Goal: Check status: Check status

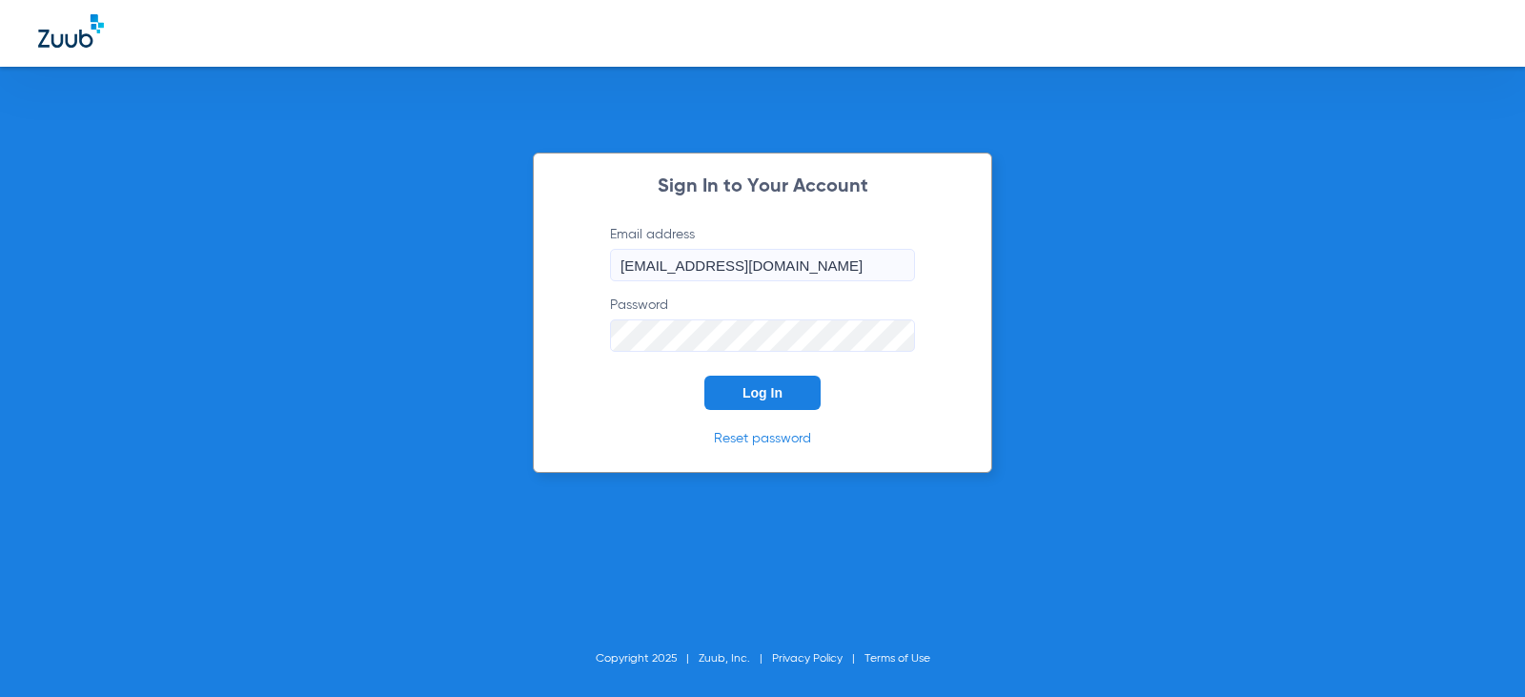
click at [810, 394] on button "Log In" at bounding box center [762, 393] width 116 height 34
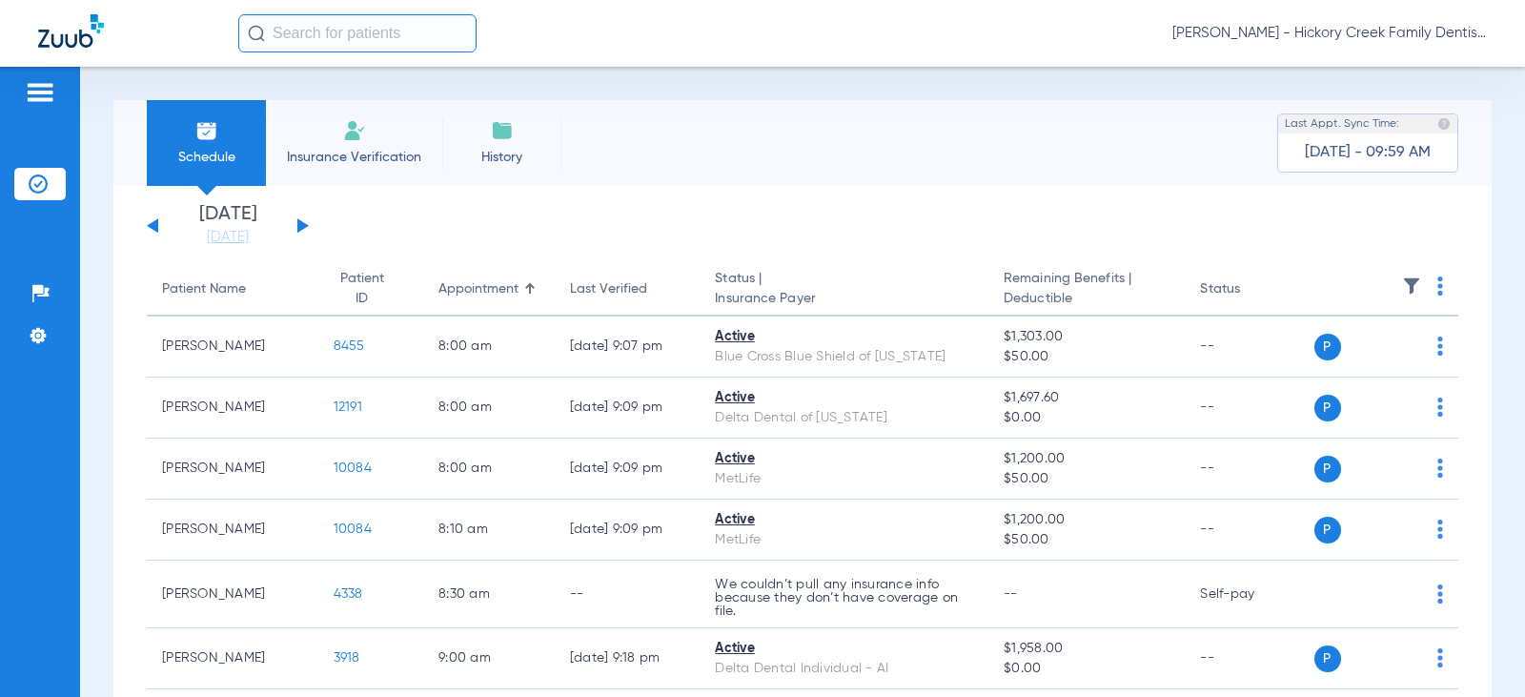
click at [299, 218] on div "[DATE] [DATE] [DATE] [DATE] [DATE] [DATE] [DATE] [DATE] [DATE] [DATE] [DATE] [D…" at bounding box center [228, 226] width 162 height 42
click at [299, 227] on button at bounding box center [302, 225] width 11 height 14
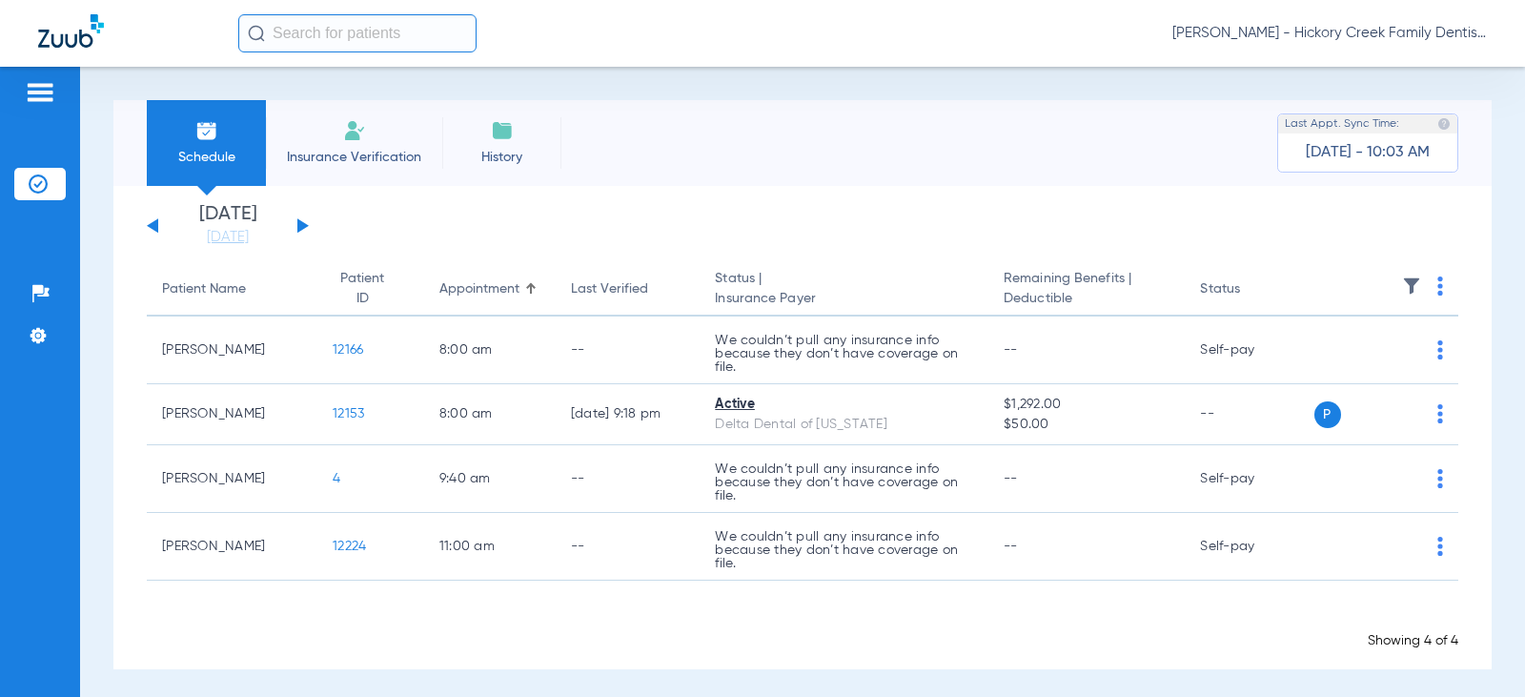
click at [291, 219] on div "[DATE] [DATE] [DATE] [DATE] [DATE] [DATE] [DATE] [DATE] [DATE] [DATE] [DATE] [D…" at bounding box center [228, 226] width 162 height 42
click at [298, 226] on button at bounding box center [302, 225] width 11 height 14
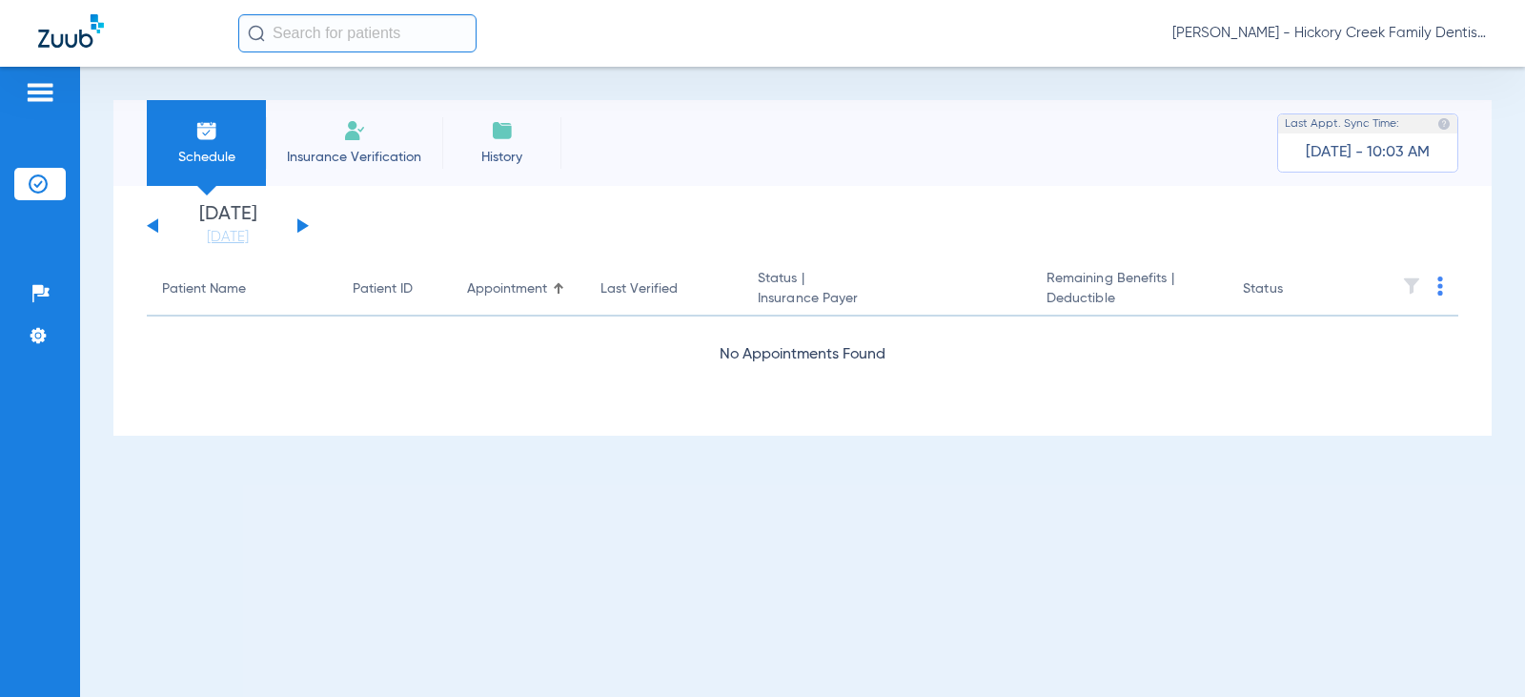
click at [298, 226] on button at bounding box center [302, 225] width 11 height 14
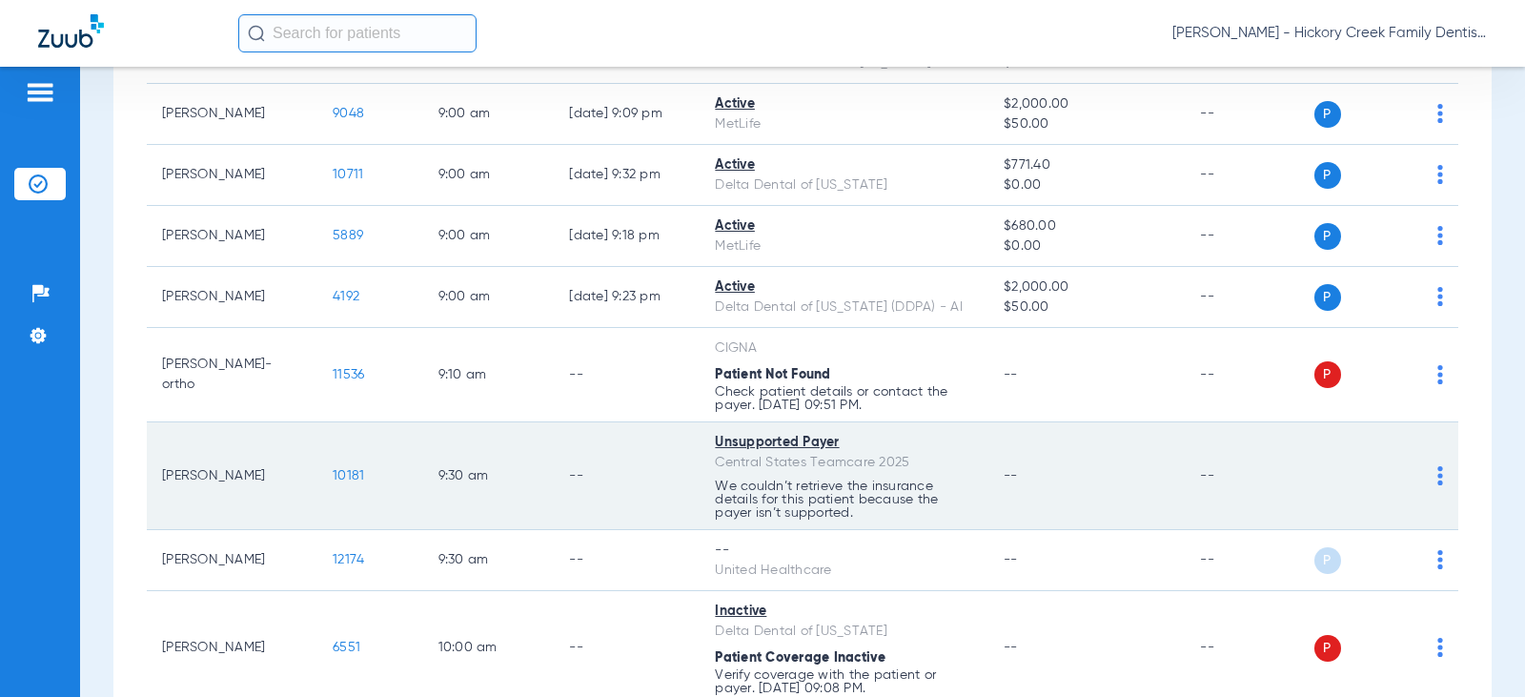
scroll to position [667, 0]
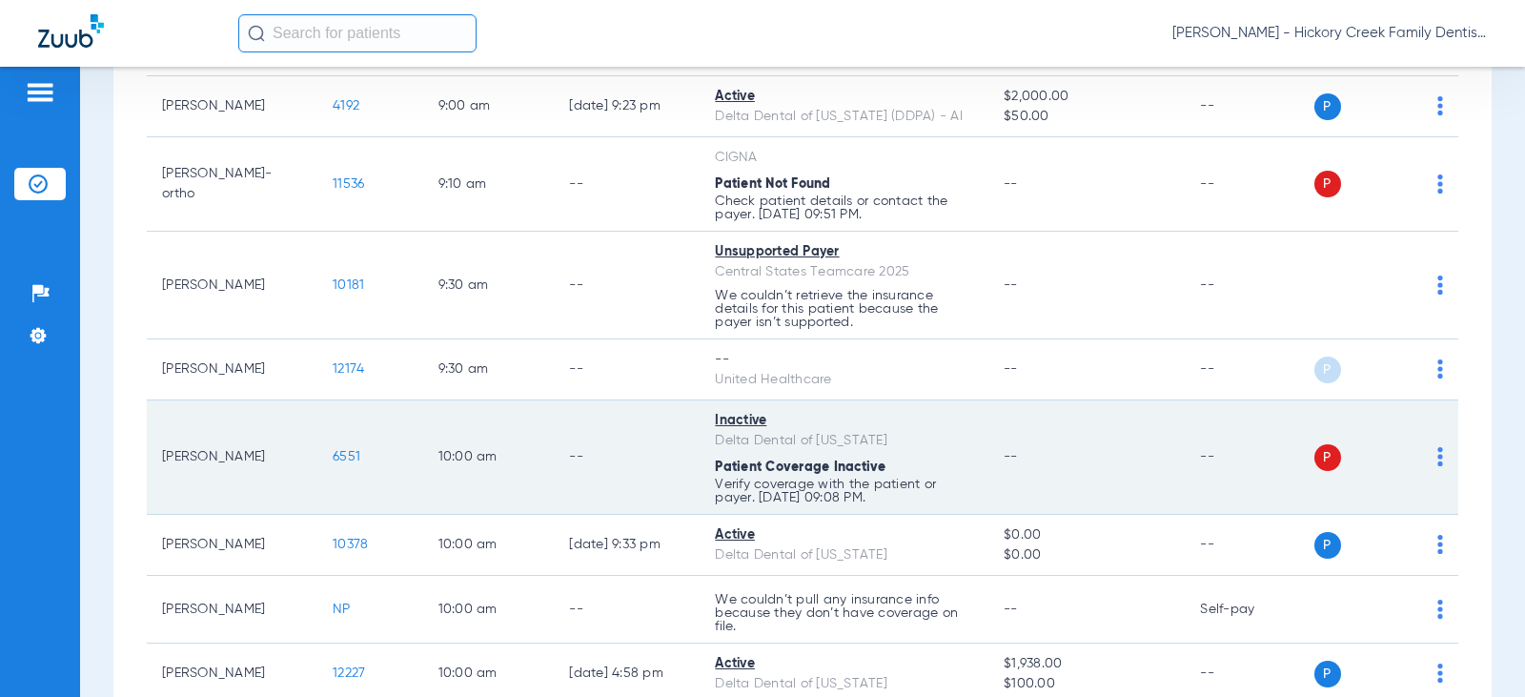
click at [1437, 449] on img at bounding box center [1440, 456] width 6 height 19
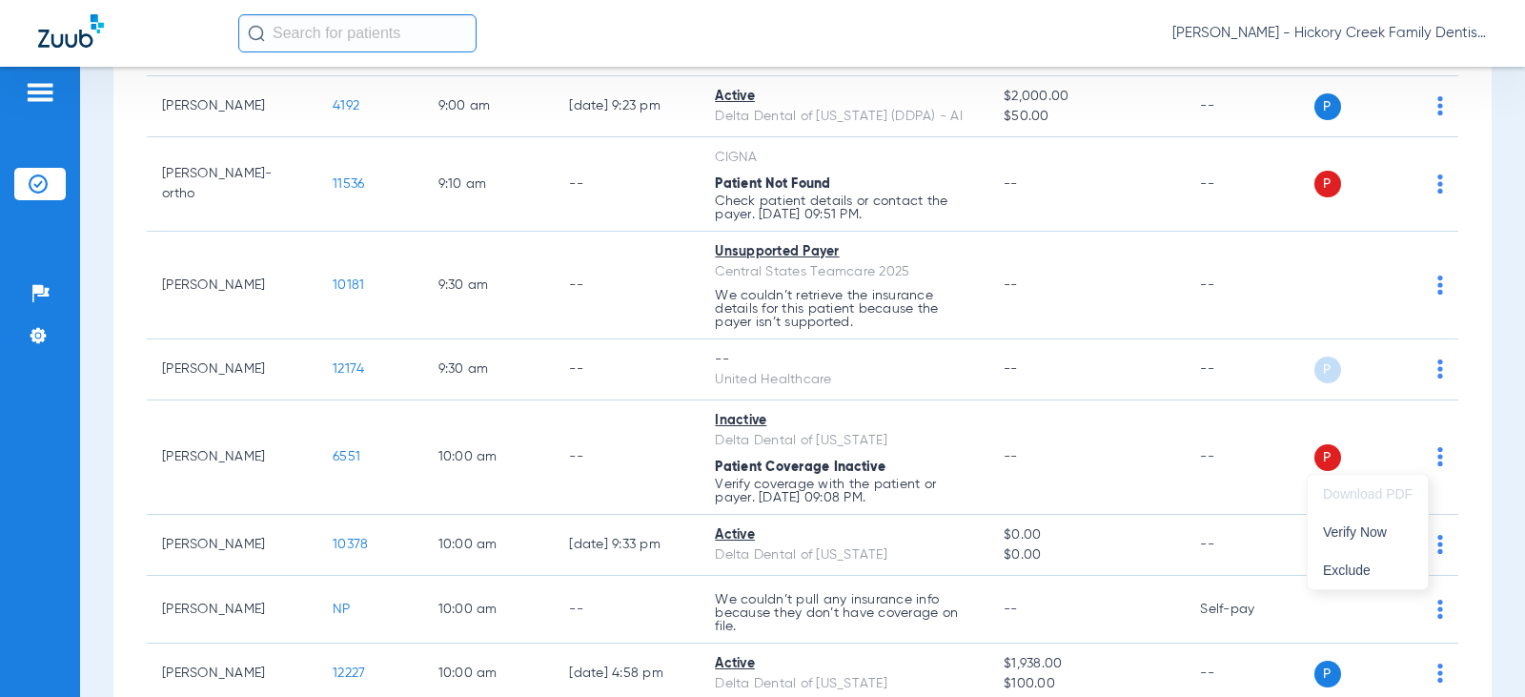
click at [933, 456] on div at bounding box center [762, 348] width 1525 height 697
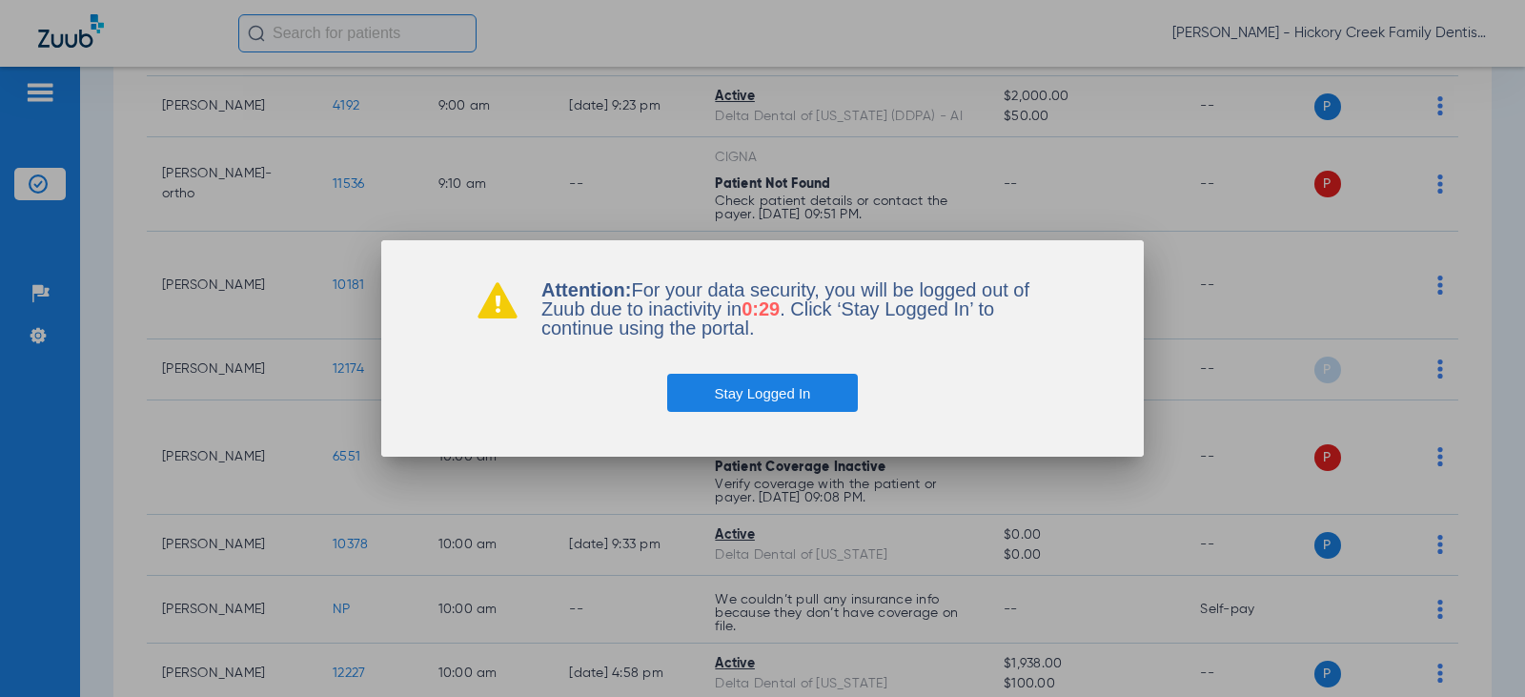
click at [735, 386] on button "Stay Logged In" at bounding box center [763, 393] width 192 height 38
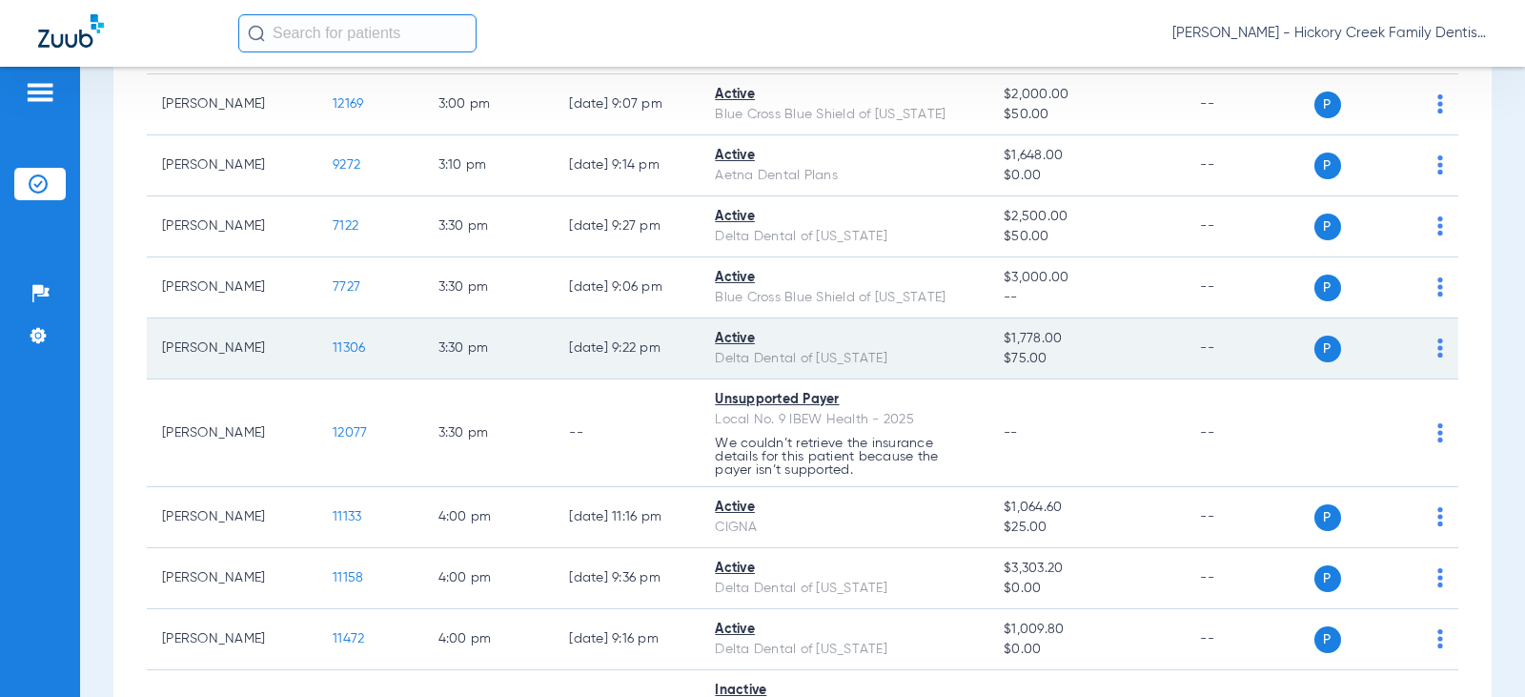
scroll to position [3050, 0]
